Goal: Transaction & Acquisition: Purchase product/service

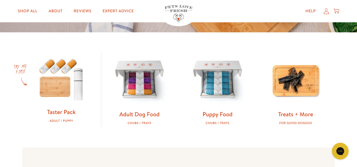
scroll to position [153, 0]
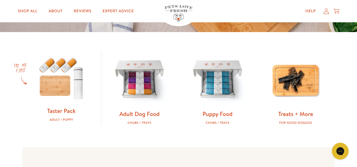
click at [57, 105] on img at bounding box center [61, 78] width 60 height 58
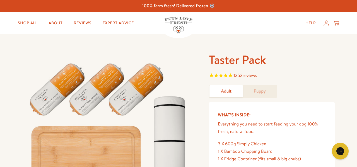
click at [248, 79] on span "reviews" at bounding box center [249, 75] width 14 height 6
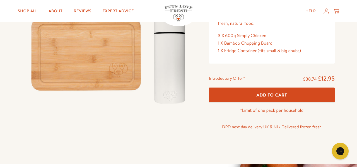
scroll to position [109, 0]
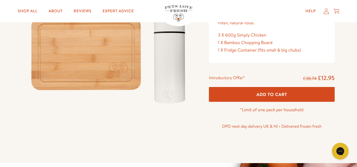
click at [280, 97] on span "Add To Cart" at bounding box center [271, 94] width 31 height 6
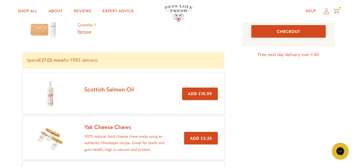
scroll to position [61, 0]
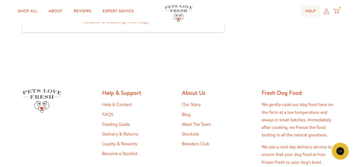
scroll to position [242, 0]
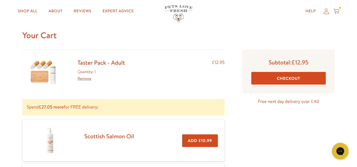
scroll to position [0, 0]
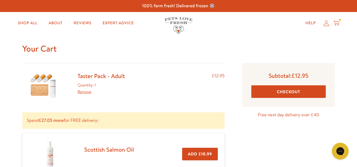
click at [348, 67] on div "Your Cart Taster Pack - Adult Quantity: 1 Remove £12.95 Spend £27.05 more for F…" at bounding box center [178, 167] width 357 height 267
click at [169, 89] on div "Taster Pack - Adult Quantity: 1 Remove £12.95" at bounding box center [123, 85] width 202 height 27
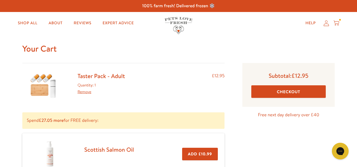
click at [293, 98] on button "Checkout" at bounding box center [288, 91] width 74 height 13
